Goal: Feedback & Contribution: Submit feedback/report problem

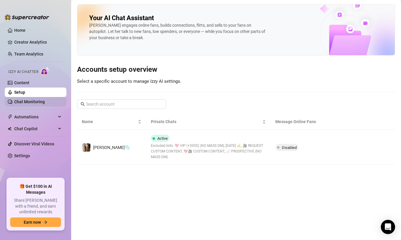
click at [30, 99] on link "Chat Monitoring" at bounding box center [29, 101] width 31 height 5
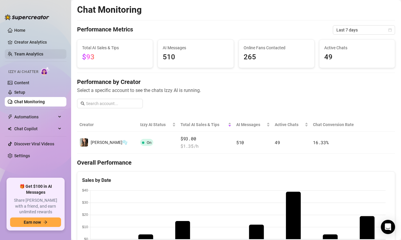
click at [26, 55] on link "Team Analytics" at bounding box center [28, 54] width 29 height 5
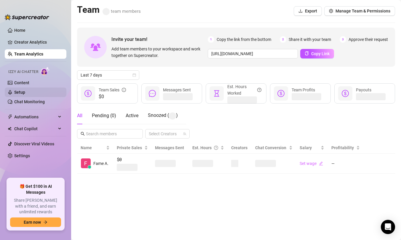
click at [25, 91] on link "Setup" at bounding box center [19, 92] width 11 height 5
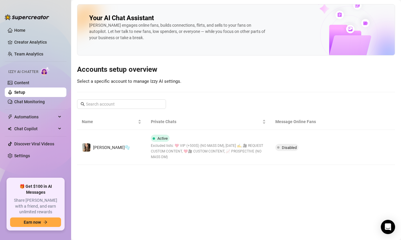
click at [27, 78] on li "Izzy AI Chatter Content Setup Chat Monitoring" at bounding box center [36, 85] width 62 height 42
click at [38, 102] on link "Chat Monitoring" at bounding box center [29, 101] width 31 height 5
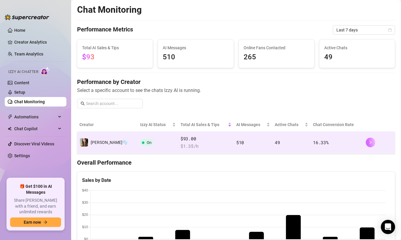
click at [368, 143] on icon "right" at bounding box center [370, 142] width 4 height 4
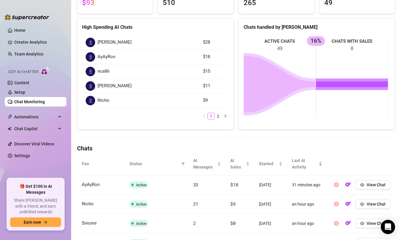
scroll to position [76, 0]
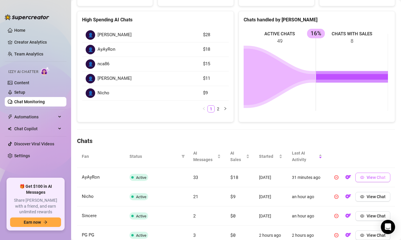
click at [374, 180] on button "View Chat" at bounding box center [372, 176] width 35 height 9
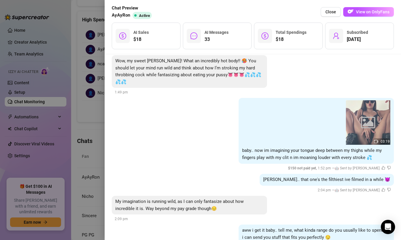
scroll to position [2051, 0]
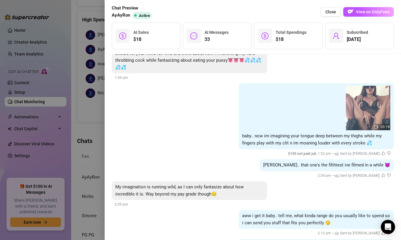
click at [387, 151] on icon "dislike" at bounding box center [389, 153] width 4 height 4
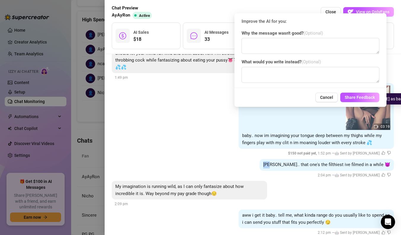
click at [387, 151] on icon "dislike" at bounding box center [389, 153] width 4 height 4
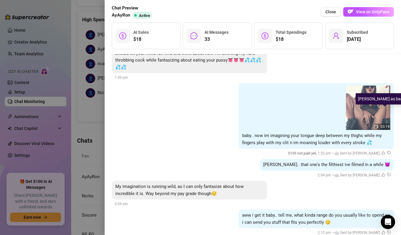
click at [387, 151] on icon "dislike" at bounding box center [389, 153] width 4 height 4
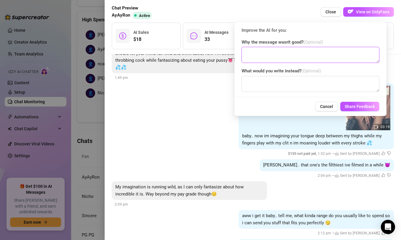
click at [283, 52] on textarea at bounding box center [311, 55] width 138 height 16
type textarea "c"
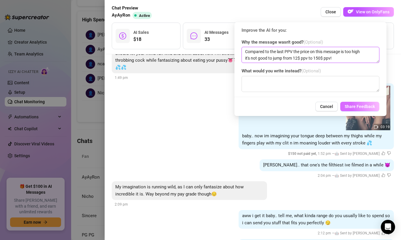
type textarea "Compared to the last PPV the price on this message is too high it's not good to…"
click at [362, 106] on span "Share Feedback" at bounding box center [360, 106] width 30 height 5
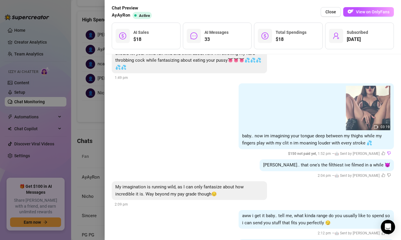
click at [64, 93] on div at bounding box center [200, 120] width 401 height 240
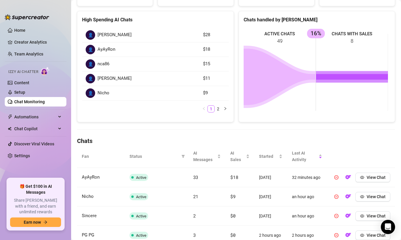
scroll to position [0, 0]
